Goal: Task Accomplishment & Management: Use online tool/utility

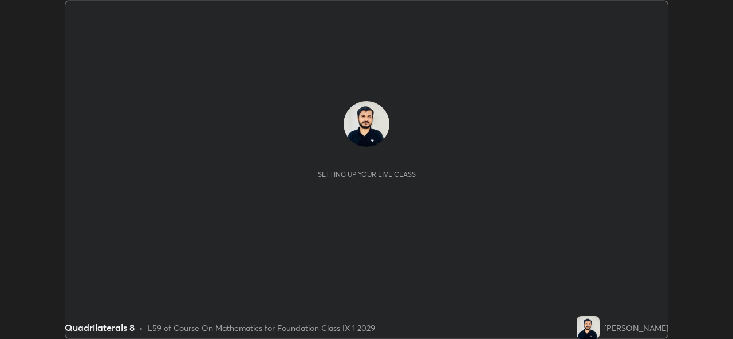
scroll to position [339, 732]
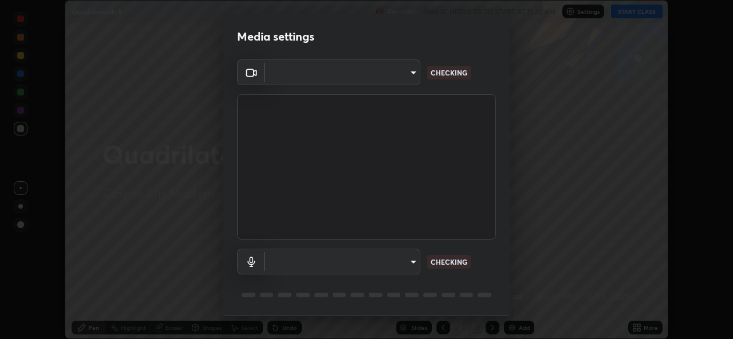
type input "a434b0bb675b4afe23526f72caf62f20b8336972c3250352fa126fe46eaa8015"
type input "communications"
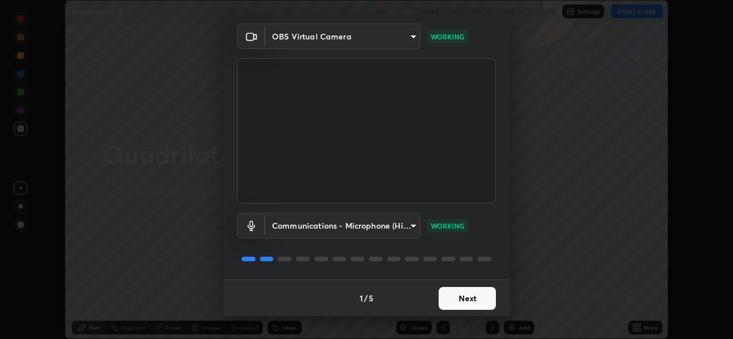
click at [479, 294] on button "Next" at bounding box center [467, 298] width 57 height 23
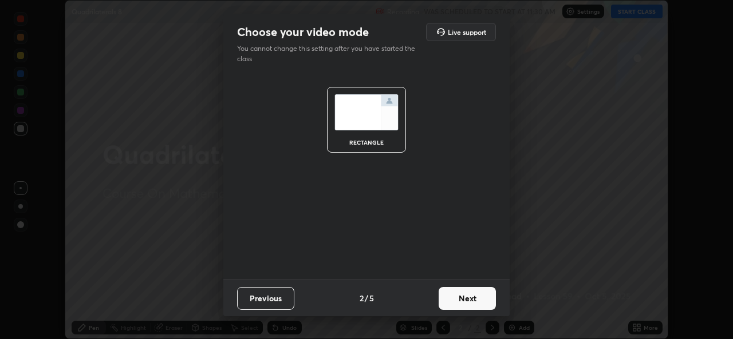
click at [480, 298] on button "Next" at bounding box center [467, 298] width 57 height 23
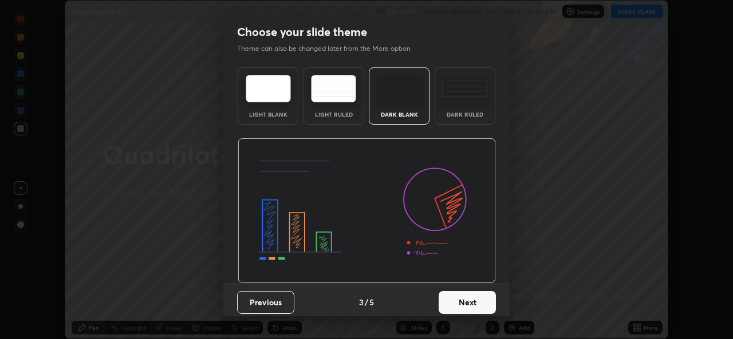
click at [482, 298] on button "Next" at bounding box center [467, 302] width 57 height 23
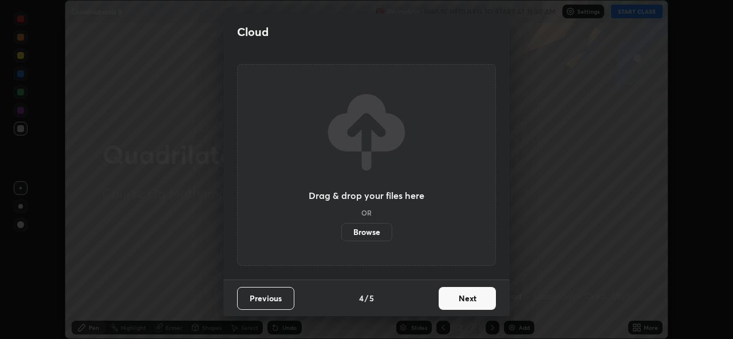
click at [479, 298] on button "Next" at bounding box center [467, 298] width 57 height 23
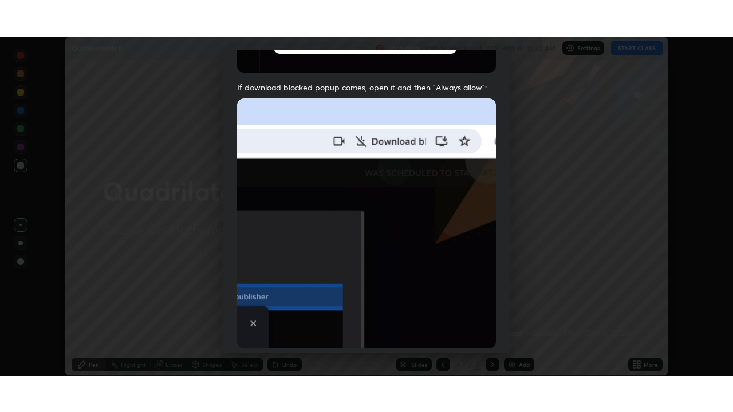
scroll to position [270, 0]
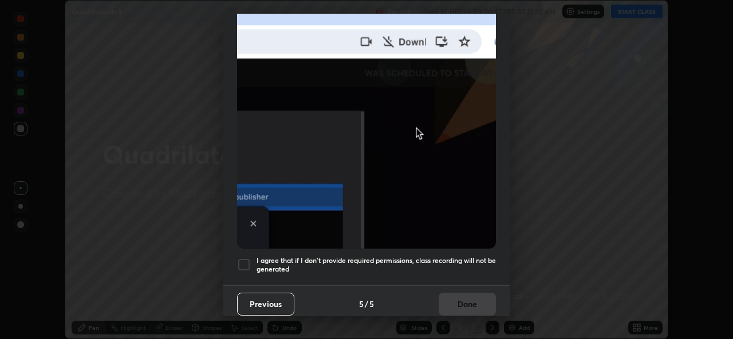
click at [463, 262] on h5 "I agree that if I don't provide required permissions, class recording will not …" at bounding box center [375, 265] width 239 height 18
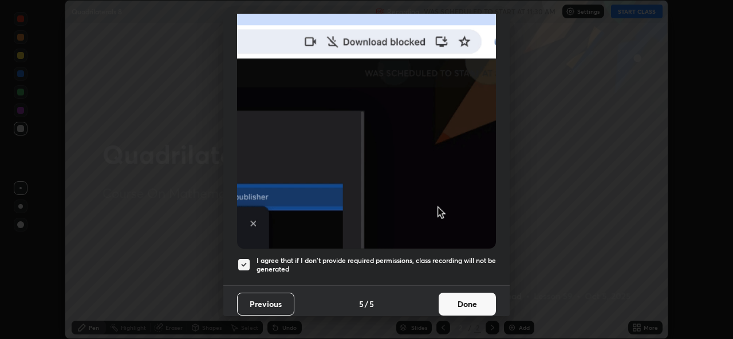
click at [475, 293] on button "Done" at bounding box center [467, 304] width 57 height 23
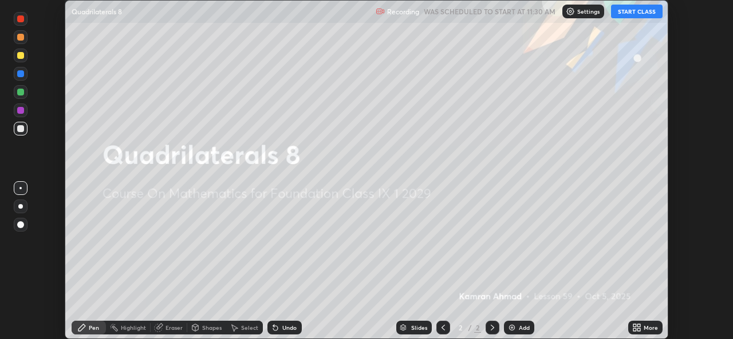
click at [645, 325] on div "More" at bounding box center [651, 328] width 14 height 6
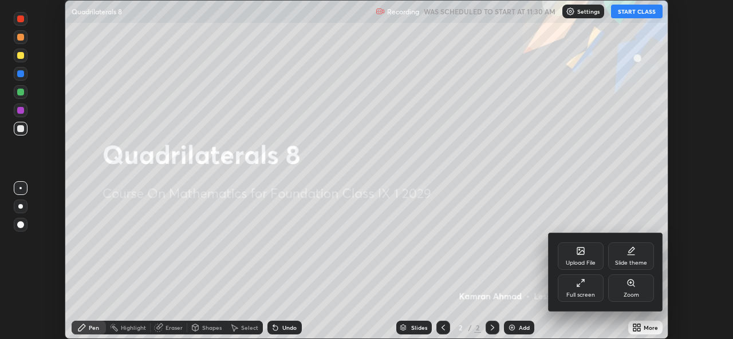
click at [589, 293] on div "Full screen" at bounding box center [580, 296] width 29 height 6
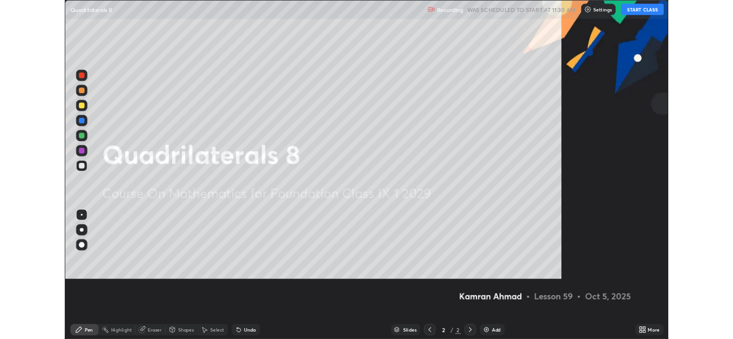
scroll to position [412, 733]
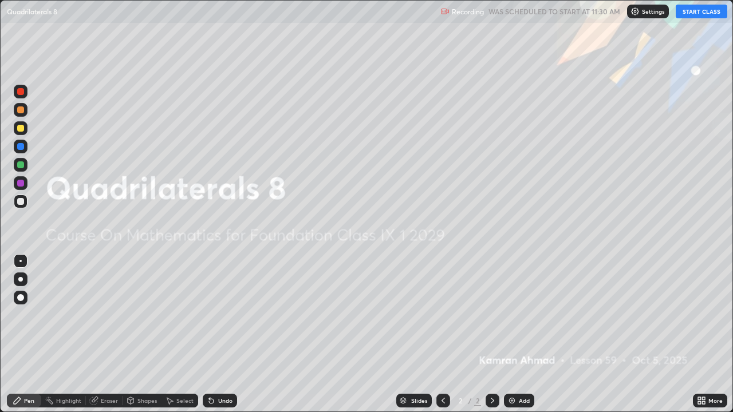
click at [697, 15] on button "START CLASS" at bounding box center [702, 12] width 52 height 14
click at [522, 339] on div "Add" at bounding box center [524, 401] width 11 height 6
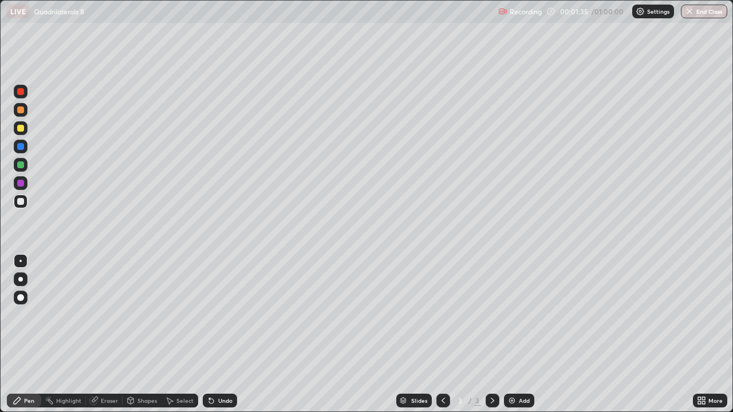
click at [102, 339] on div "Eraser" at bounding box center [109, 401] width 17 height 6
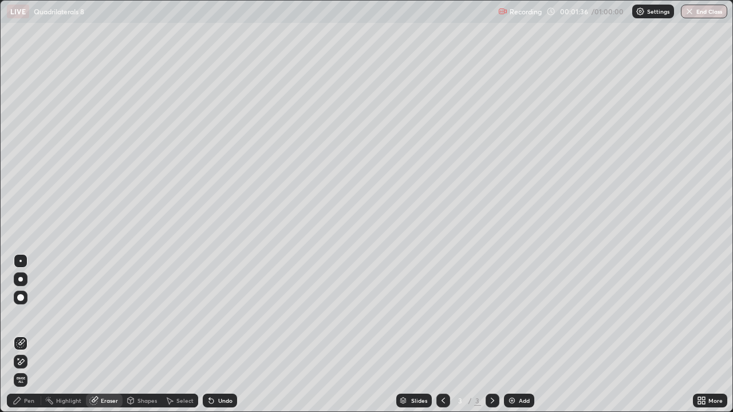
click at [17, 339] on icon at bounding box center [20, 362] width 9 height 10
click at [22, 339] on div "Pen" at bounding box center [24, 401] width 34 height 14
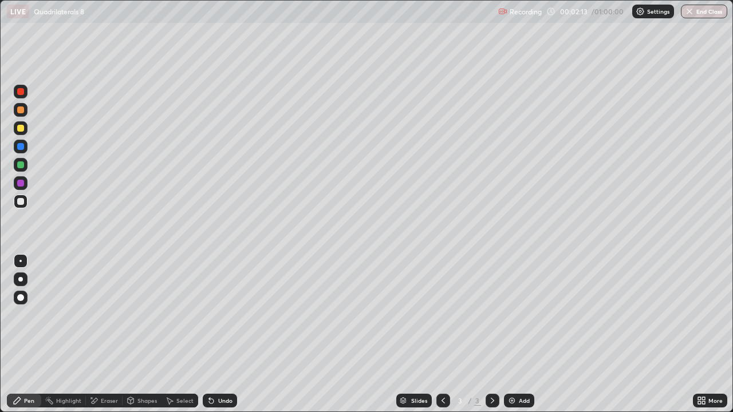
click at [16, 128] on div at bounding box center [21, 128] width 14 height 14
click at [223, 339] on div "Undo" at bounding box center [220, 401] width 34 height 14
click at [229, 339] on div "Undo" at bounding box center [225, 401] width 14 height 6
click at [226, 339] on div "Undo" at bounding box center [225, 401] width 14 height 6
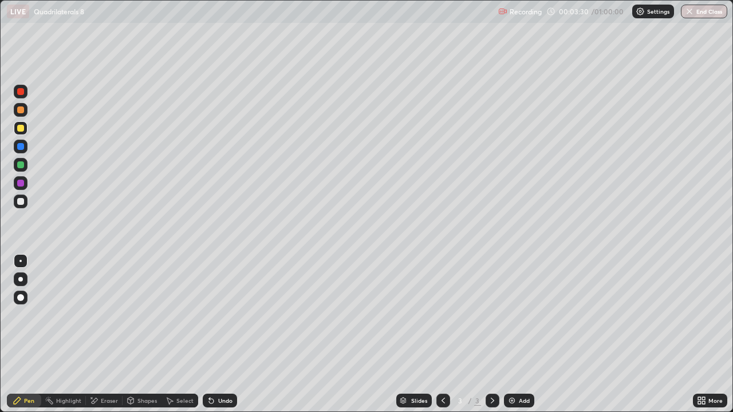
click at [224, 339] on div "Undo" at bounding box center [225, 401] width 14 height 6
click at [105, 339] on div "Eraser" at bounding box center [109, 401] width 17 height 6
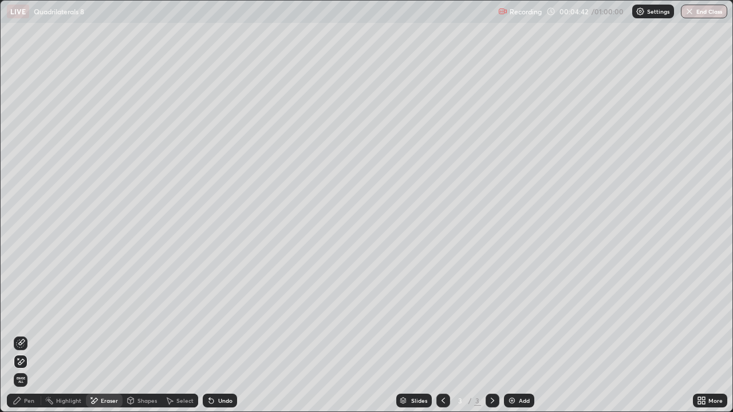
click at [29, 339] on div "Pen" at bounding box center [29, 401] width 10 height 6
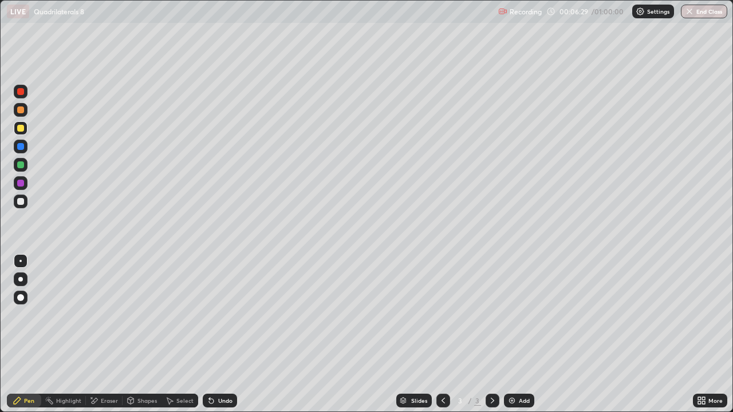
click at [98, 339] on div "Eraser" at bounding box center [104, 401] width 37 height 14
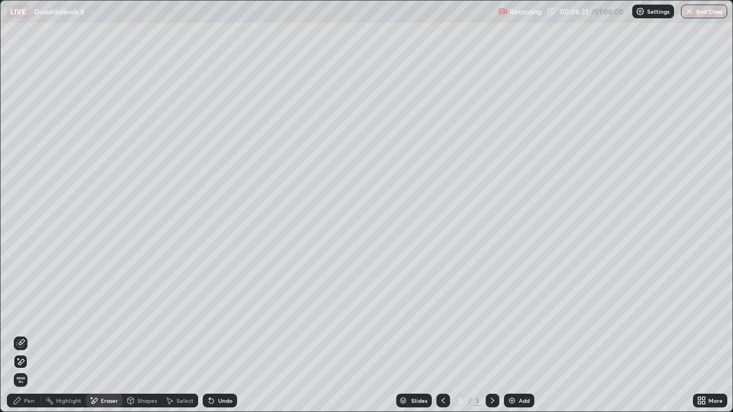
click at [24, 339] on div "Pen" at bounding box center [24, 401] width 34 height 14
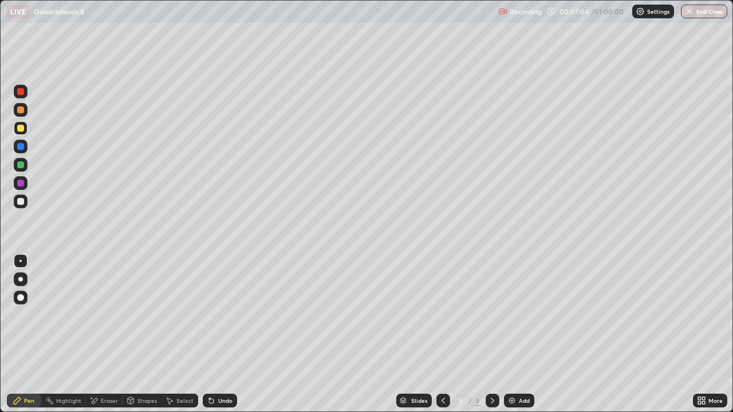
click at [222, 339] on div "Undo" at bounding box center [225, 401] width 14 height 6
click at [213, 339] on icon at bounding box center [211, 400] width 9 height 9
click at [512, 339] on img at bounding box center [511, 400] width 9 height 9
click at [216, 339] on div "Undo" at bounding box center [220, 401] width 34 height 14
click at [99, 339] on div "Eraser" at bounding box center [104, 401] width 37 height 14
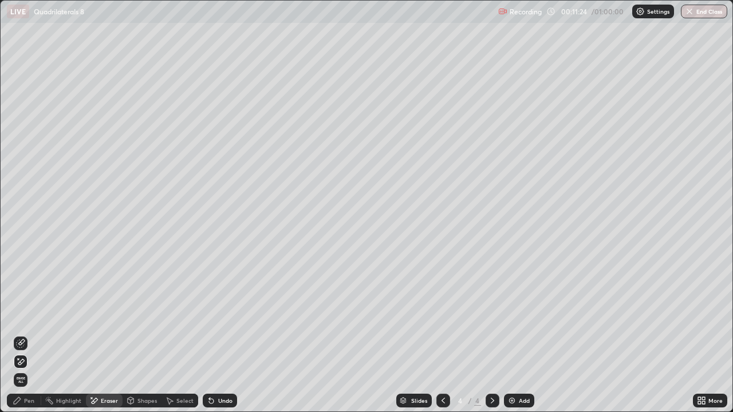
click at [22, 339] on icon at bounding box center [20, 343] width 9 height 9
click at [30, 339] on div "Pen" at bounding box center [29, 401] width 10 height 6
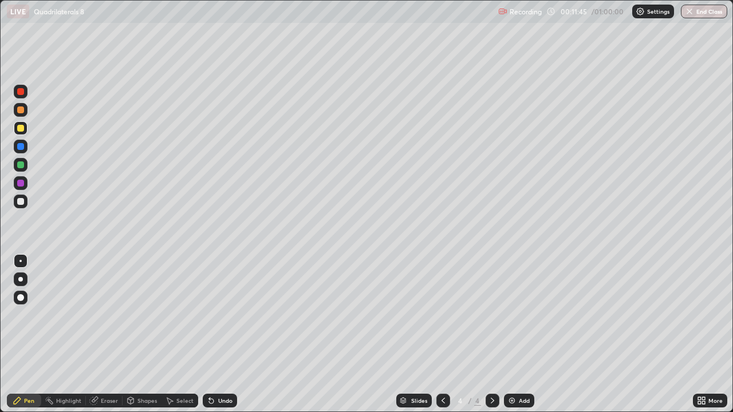
click at [21, 202] on div at bounding box center [20, 201] width 7 height 7
click at [101, 339] on div "Eraser" at bounding box center [109, 401] width 17 height 6
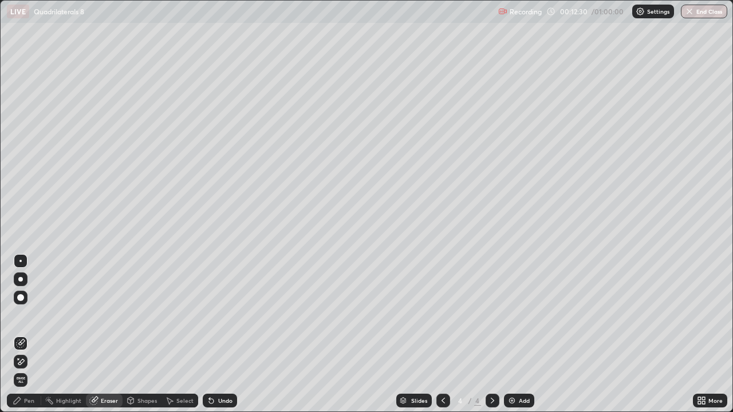
click at [22, 339] on icon at bounding box center [20, 362] width 9 height 10
click at [31, 339] on div "Pen" at bounding box center [24, 401] width 34 height 14
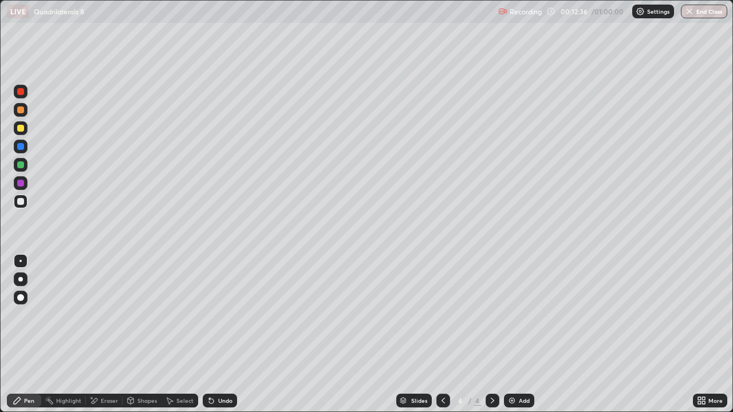
click at [20, 129] on div at bounding box center [20, 128] width 7 height 7
click at [21, 204] on div at bounding box center [20, 201] width 7 height 7
click at [514, 339] on img at bounding box center [511, 400] width 9 height 9
click at [101, 339] on div "Eraser" at bounding box center [109, 401] width 17 height 6
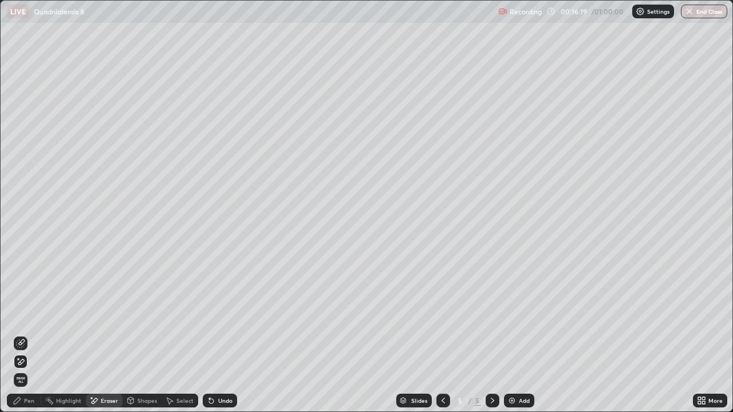
click at [36, 339] on div "Pen" at bounding box center [24, 401] width 34 height 14
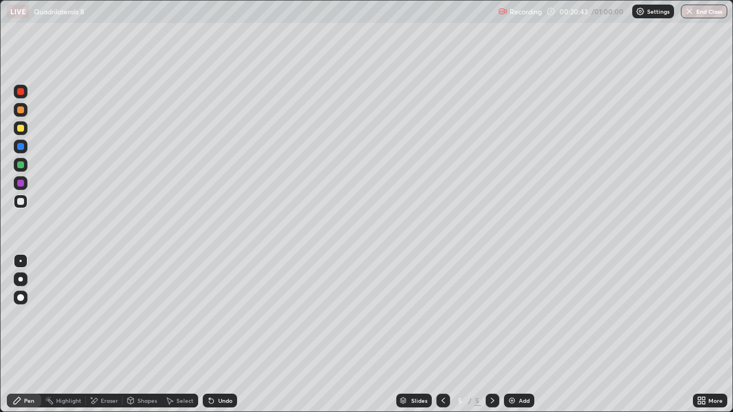
click at [440, 339] on icon at bounding box center [443, 400] width 9 height 9
click at [439, 339] on icon at bounding box center [443, 400] width 9 height 9
click at [491, 339] on icon at bounding box center [492, 400] width 9 height 9
click at [489, 339] on icon at bounding box center [492, 400] width 9 height 9
click at [22, 129] on div at bounding box center [20, 128] width 7 height 7
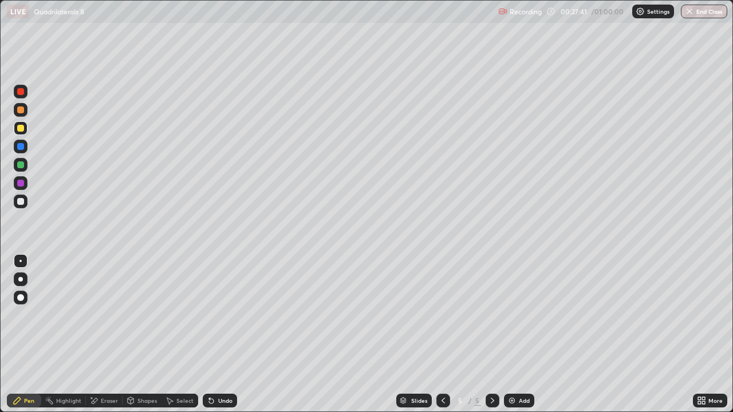
click at [98, 339] on div "Eraser" at bounding box center [104, 401] width 37 height 14
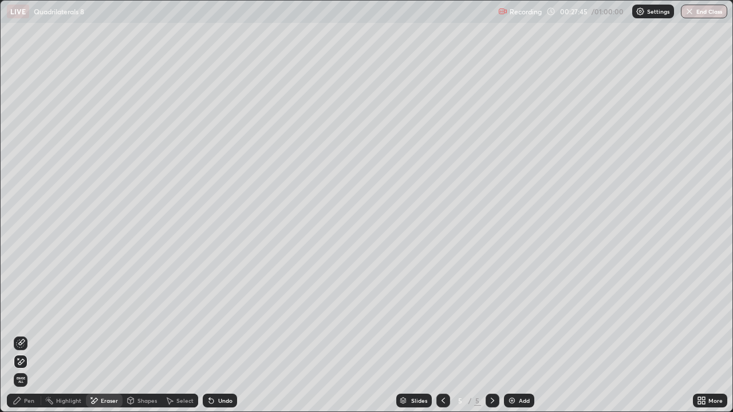
click at [33, 339] on div "Pen" at bounding box center [24, 401] width 34 height 14
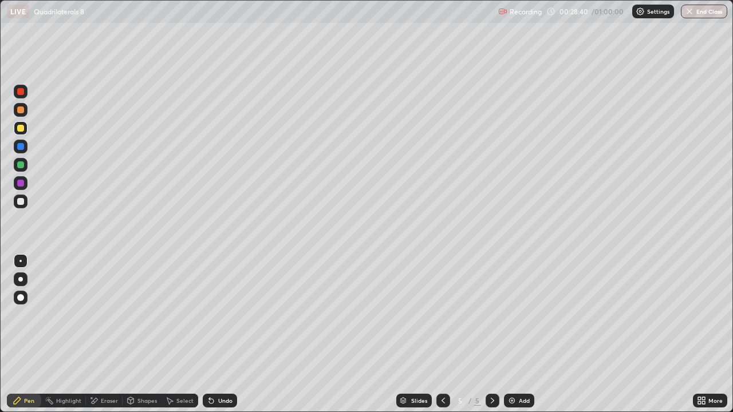
click at [23, 202] on div at bounding box center [20, 201] width 7 height 7
click at [103, 339] on div "Eraser" at bounding box center [109, 401] width 17 height 6
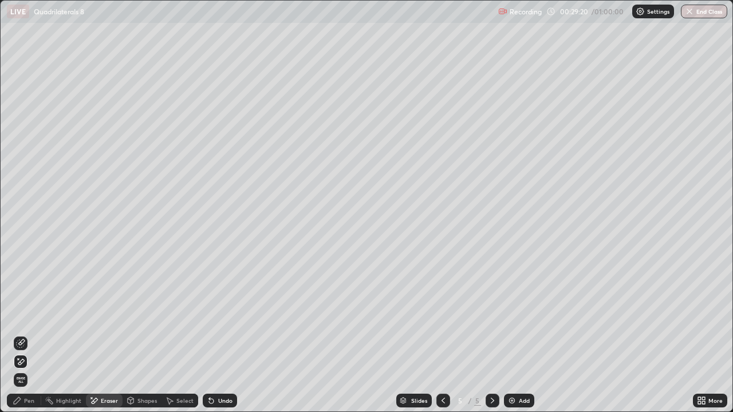
click at [365, 339] on div "Slides 5 / 5 Add" at bounding box center [465, 400] width 456 height 23
click at [24, 339] on div "Pen" at bounding box center [29, 401] width 10 height 6
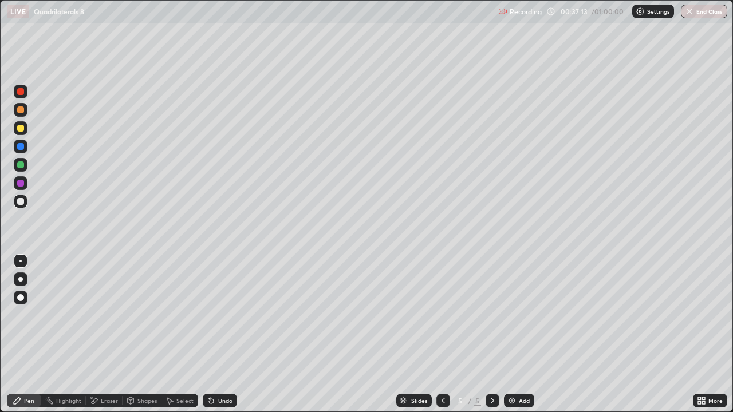
click at [504, 339] on div "Add" at bounding box center [519, 401] width 30 height 14
click at [218, 339] on div "Undo" at bounding box center [225, 401] width 14 height 6
click at [220, 339] on div "Undo" at bounding box center [220, 401] width 34 height 14
click at [513, 339] on div "Add" at bounding box center [519, 401] width 30 height 14
click at [22, 129] on div at bounding box center [20, 128] width 7 height 7
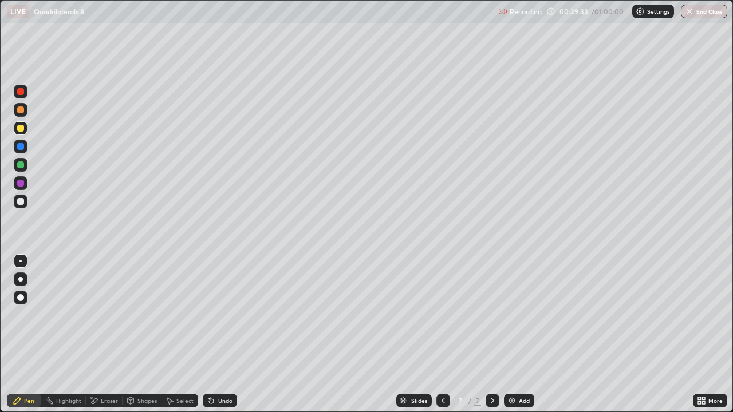
click at [21, 199] on div at bounding box center [20, 201] width 7 height 7
click at [25, 128] on div at bounding box center [21, 128] width 14 height 14
click at [222, 339] on div "Undo" at bounding box center [225, 401] width 14 height 6
click at [519, 339] on div "Add" at bounding box center [519, 401] width 30 height 14
click at [441, 339] on icon at bounding box center [442, 401] width 3 height 6
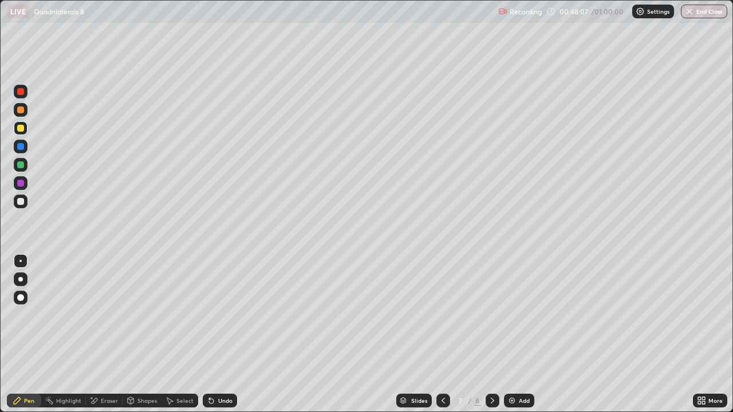
click at [25, 201] on div at bounding box center [21, 202] width 14 height 14
click at [109, 339] on div "Eraser" at bounding box center [109, 401] width 17 height 6
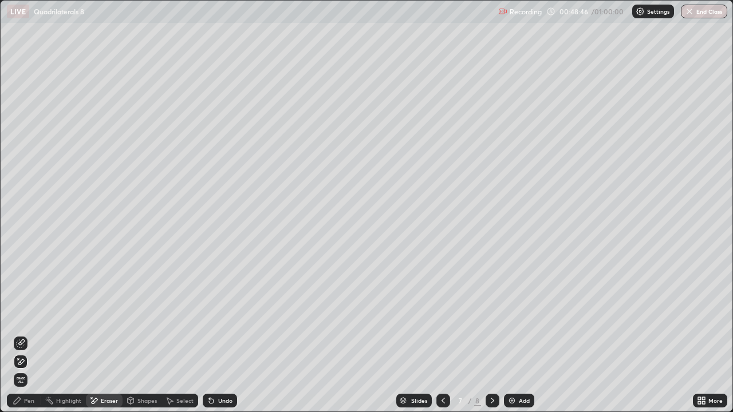
click at [26, 339] on div "Pen" at bounding box center [24, 401] width 34 height 14
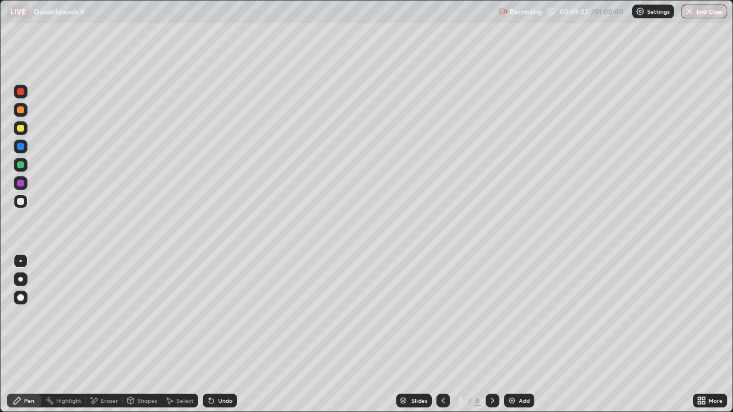
click at [488, 339] on icon at bounding box center [492, 400] width 9 height 9
click at [20, 128] on div at bounding box center [20, 128] width 7 height 7
click at [21, 202] on div at bounding box center [20, 201] width 7 height 7
click at [23, 131] on div at bounding box center [20, 128] width 7 height 7
click at [23, 109] on div at bounding box center [20, 109] width 7 height 7
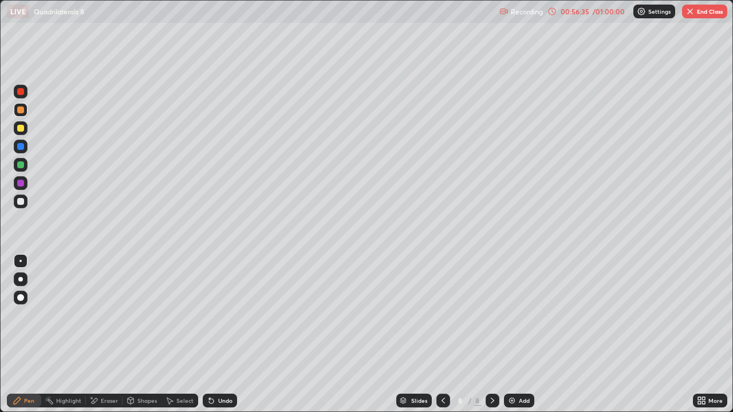
click at [19, 92] on div at bounding box center [20, 91] width 7 height 7
click at [22, 112] on div at bounding box center [20, 109] width 7 height 7
click at [25, 129] on div at bounding box center [21, 128] width 14 height 14
click at [218, 339] on div "Undo" at bounding box center [220, 401] width 34 height 14
click at [218, 339] on div "Undo" at bounding box center [225, 401] width 14 height 6
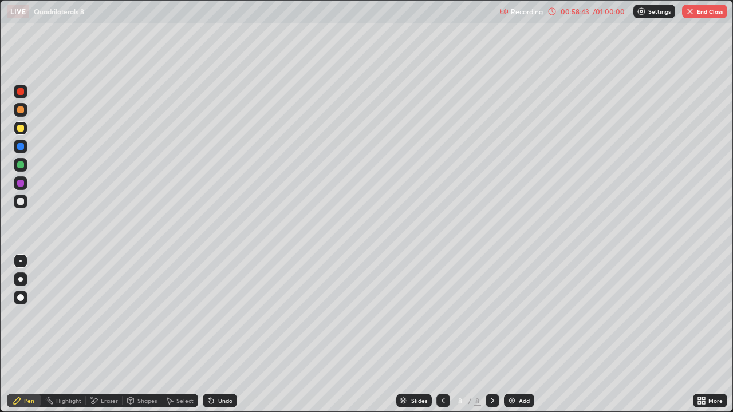
click at [224, 339] on div "Undo" at bounding box center [220, 401] width 34 height 14
click at [224, 339] on div "Undo" at bounding box center [225, 401] width 14 height 6
click at [226, 339] on div "Undo" at bounding box center [225, 401] width 14 height 6
click at [108, 339] on div "Eraser" at bounding box center [104, 401] width 37 height 14
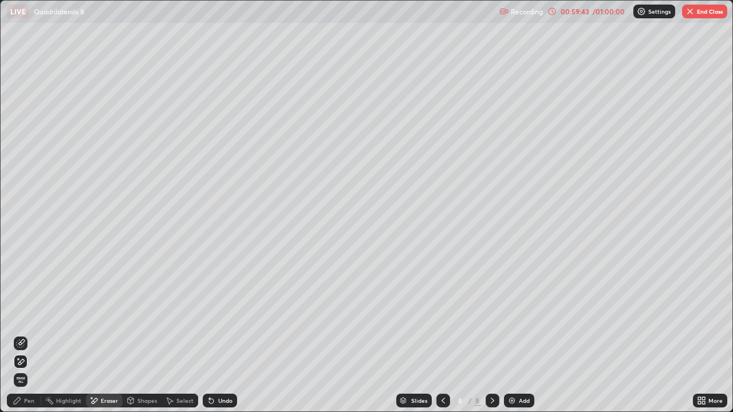
click at [27, 339] on div "Pen" at bounding box center [24, 401] width 34 height 14
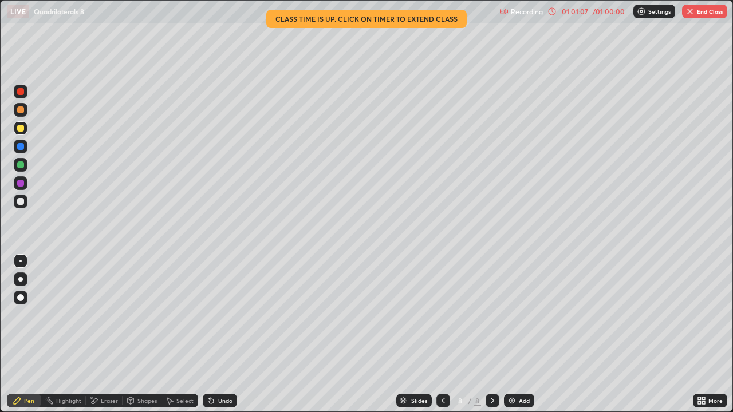
click at [696, 18] on button "End Class" at bounding box center [704, 12] width 45 height 14
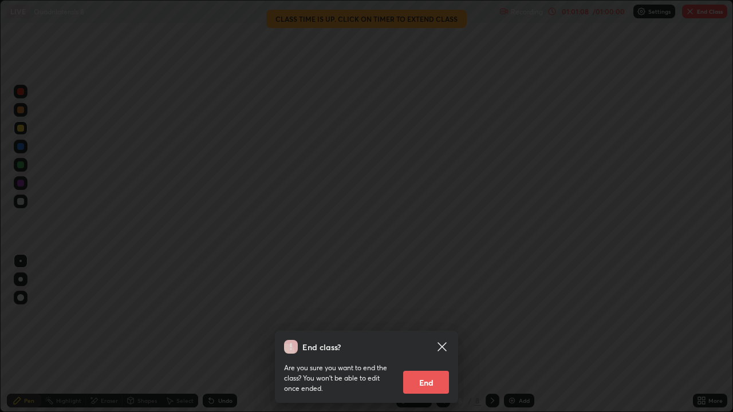
click at [427, 339] on button "End" at bounding box center [426, 382] width 46 height 23
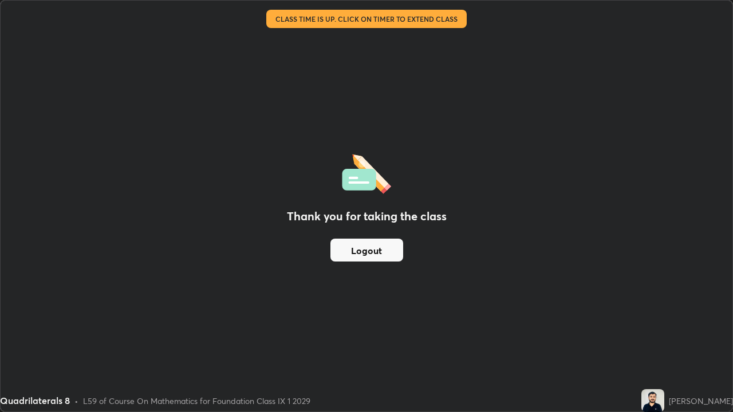
click at [640, 305] on div "Thank you for taking the class Logout" at bounding box center [367, 206] width 732 height 411
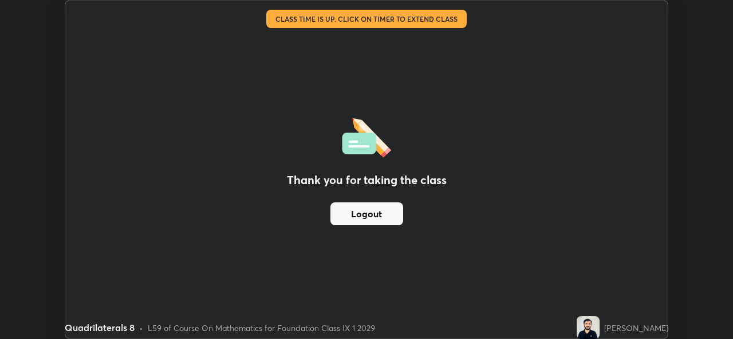
scroll to position [56912, 56518]
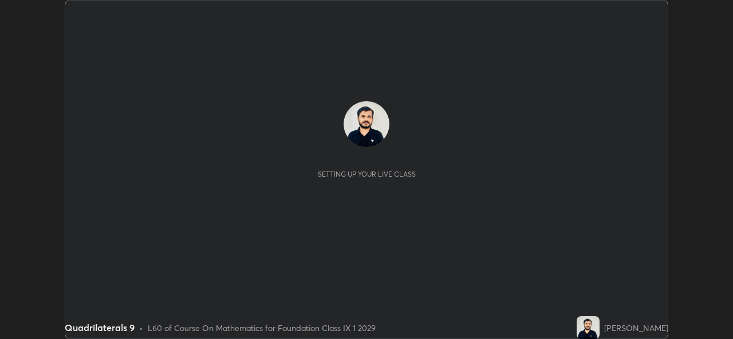
scroll to position [339, 732]
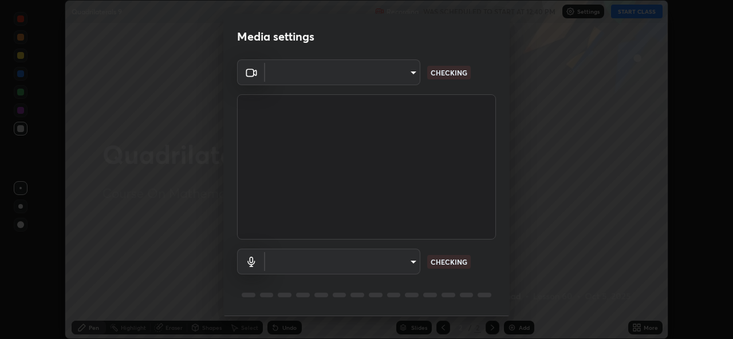
type input "a434b0bb675b4afe23526f72caf62f20b8336972c3250352fa126fe46eaa8015"
type input "communications"
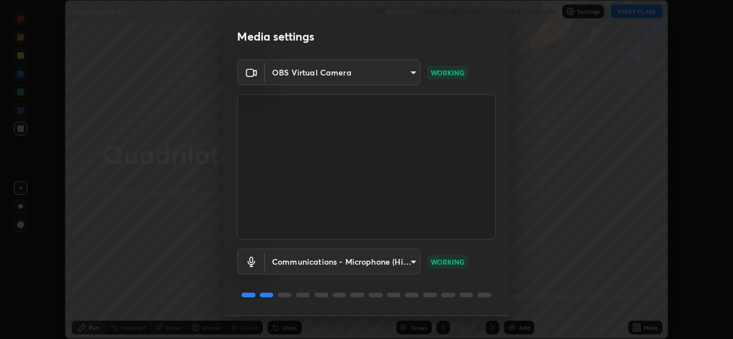
scroll to position [36, 0]
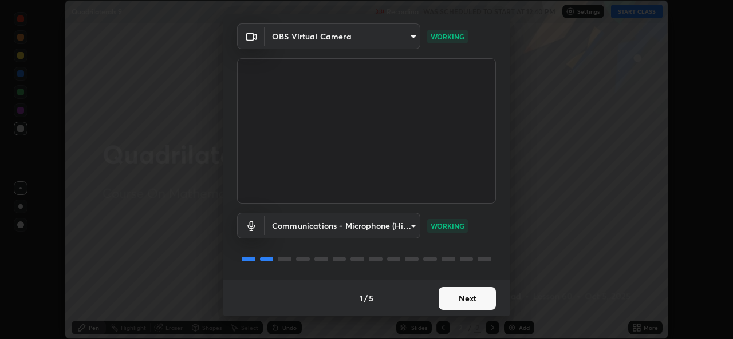
click at [439, 294] on button "Next" at bounding box center [467, 298] width 57 height 23
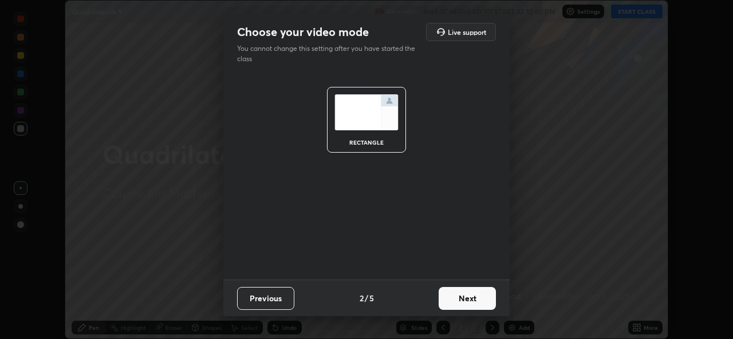
click at [442, 297] on button "Next" at bounding box center [467, 298] width 57 height 23
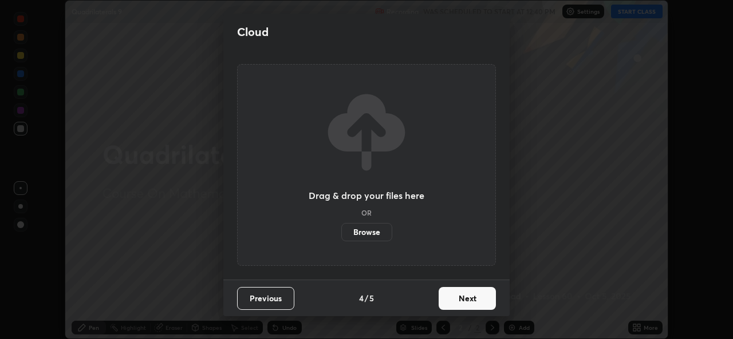
click at [448, 297] on button "Next" at bounding box center [467, 298] width 57 height 23
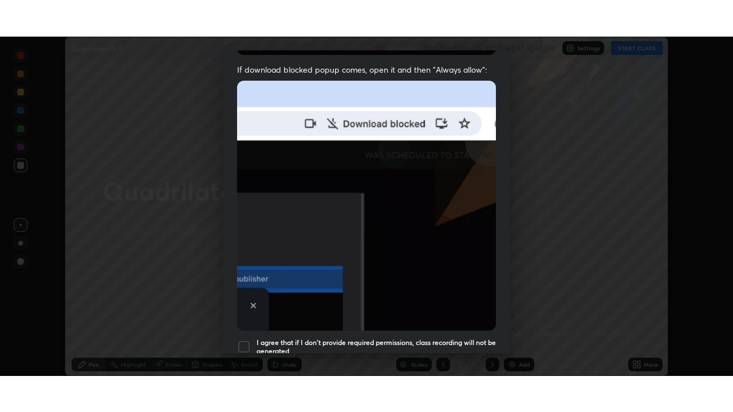
scroll to position [270, 0]
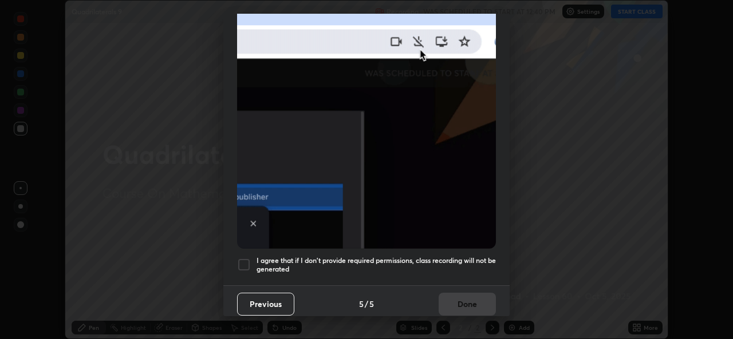
click at [373, 256] on h5 "I agree that if I don't provide required permissions, class recording will not …" at bounding box center [375, 265] width 239 height 18
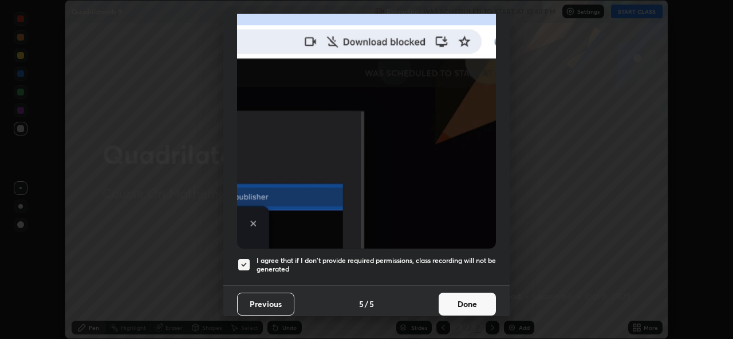
click at [445, 294] on button "Done" at bounding box center [467, 304] width 57 height 23
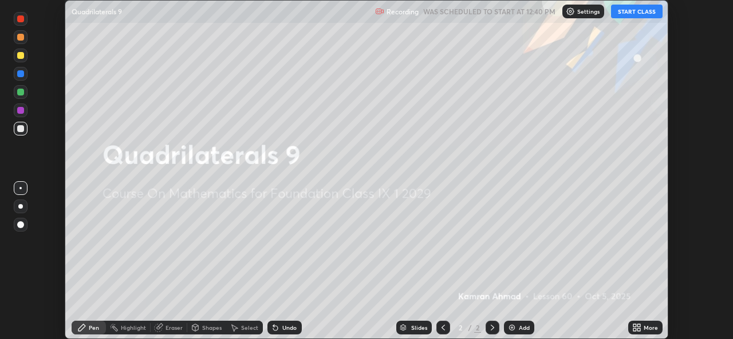
click at [642, 329] on div "More" at bounding box center [645, 328] width 34 height 14
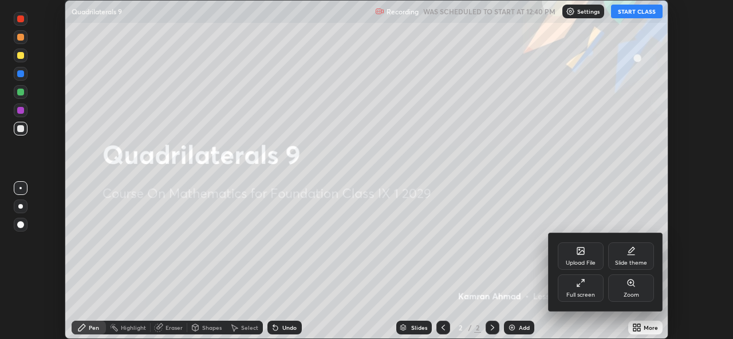
click at [578, 286] on icon at bounding box center [578, 286] width 2 height 2
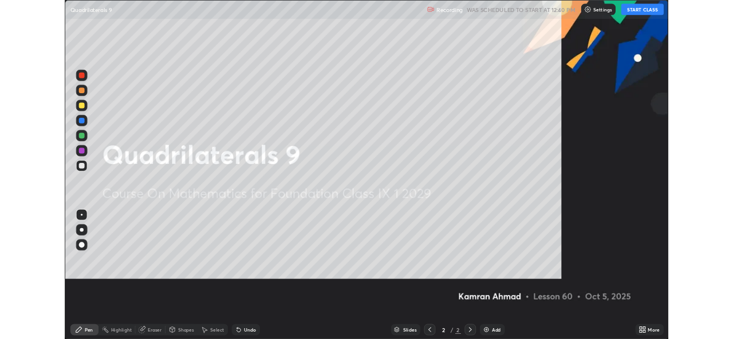
scroll to position [412, 733]
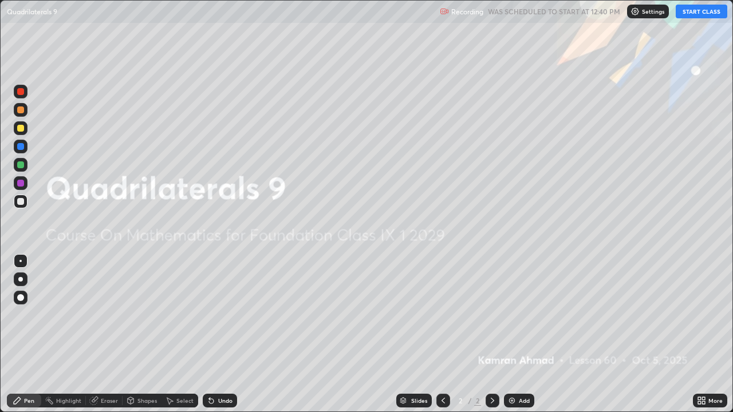
click at [697, 14] on button "START CLASS" at bounding box center [702, 12] width 52 height 14
click at [514, 339] on img at bounding box center [511, 400] width 9 height 9
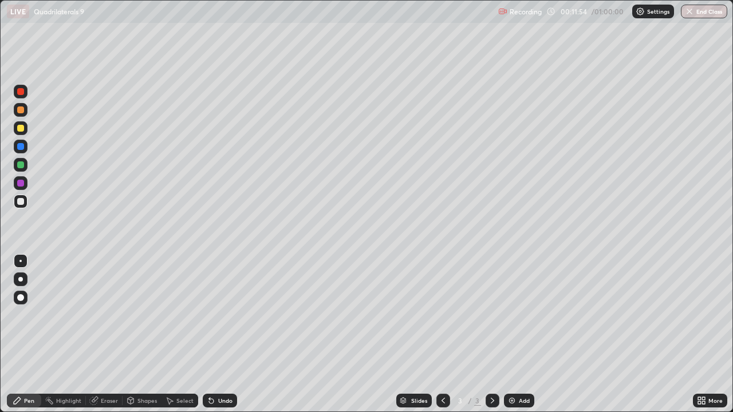
click at [19, 127] on div at bounding box center [20, 128] width 7 height 7
click at [19, 147] on div at bounding box center [20, 146] width 7 height 7
click at [510, 339] on div "Add" at bounding box center [519, 401] width 30 height 14
click at [22, 128] on div at bounding box center [20, 128] width 7 height 7
click at [17, 201] on div at bounding box center [20, 201] width 7 height 7
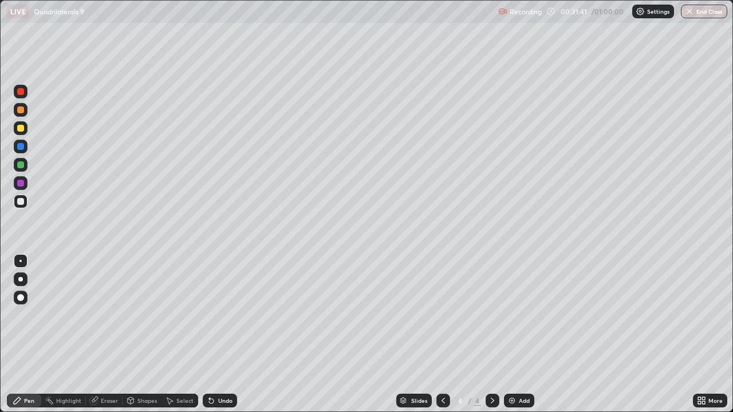
click at [514, 339] on img at bounding box center [511, 400] width 9 height 9
click at [200, 339] on div "Undo" at bounding box center [217, 400] width 39 height 23
click at [225, 339] on div "Undo" at bounding box center [217, 400] width 39 height 23
click at [231, 339] on div "Undo" at bounding box center [217, 400] width 39 height 23
click at [17, 128] on div at bounding box center [20, 128] width 7 height 7
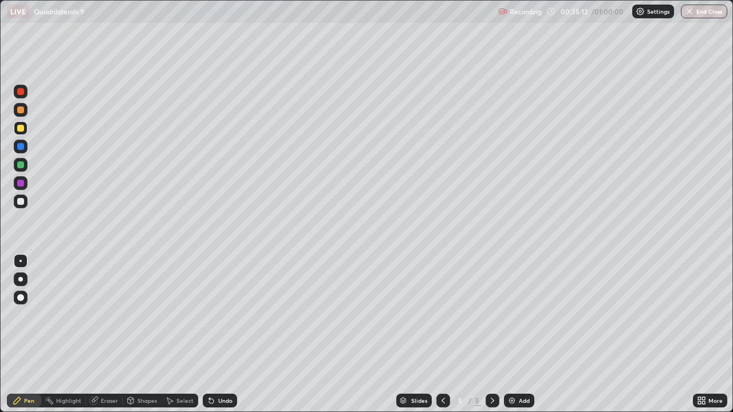
click at [209, 339] on icon at bounding box center [211, 401] width 5 height 5
click at [19, 160] on div at bounding box center [21, 165] width 14 height 14
click at [220, 339] on div "Undo" at bounding box center [225, 401] width 14 height 6
click at [19, 202] on div at bounding box center [20, 201] width 7 height 7
click at [219, 339] on div "Undo" at bounding box center [225, 401] width 14 height 6
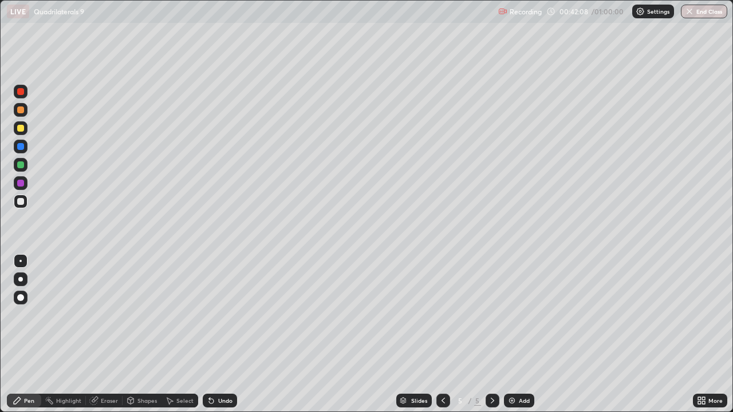
click at [218, 339] on div "Undo" at bounding box center [225, 401] width 14 height 6
click at [220, 339] on div "Undo" at bounding box center [225, 401] width 14 height 6
click at [22, 131] on div at bounding box center [20, 128] width 7 height 7
click at [21, 145] on div at bounding box center [20, 146] width 7 height 7
click at [219, 339] on div "Undo" at bounding box center [225, 401] width 14 height 6
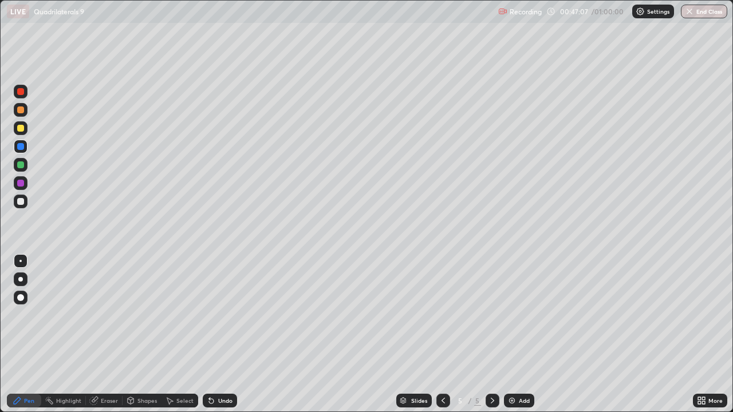
click at [703, 12] on button "End Class" at bounding box center [704, 12] width 46 height 14
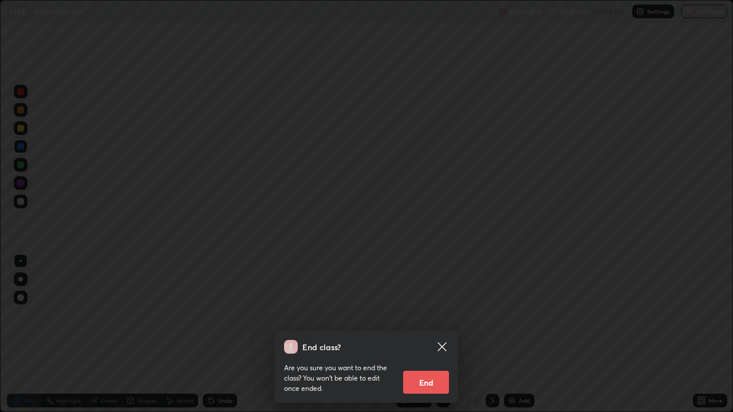
click at [429, 339] on button "End" at bounding box center [426, 382] width 46 height 23
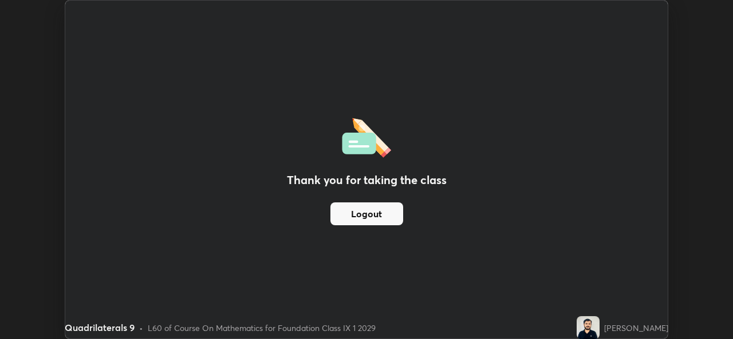
scroll to position [56912, 56518]
click at [471, 143] on div "Thank you for taking the class Logout" at bounding box center [366, 170] width 602 height 338
